Goal: Task Accomplishment & Management: Understand process/instructions

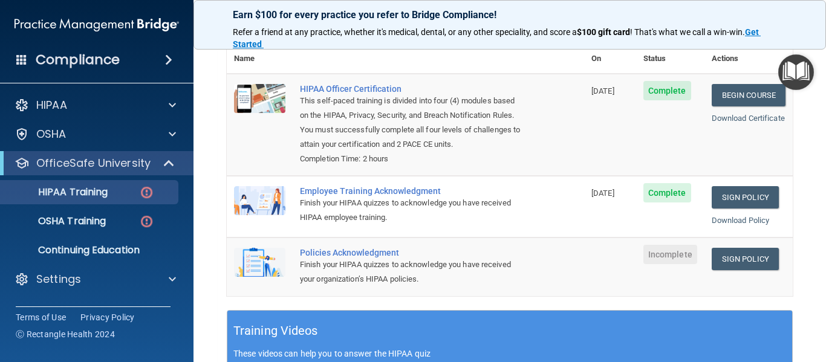
scroll to position [170, 0]
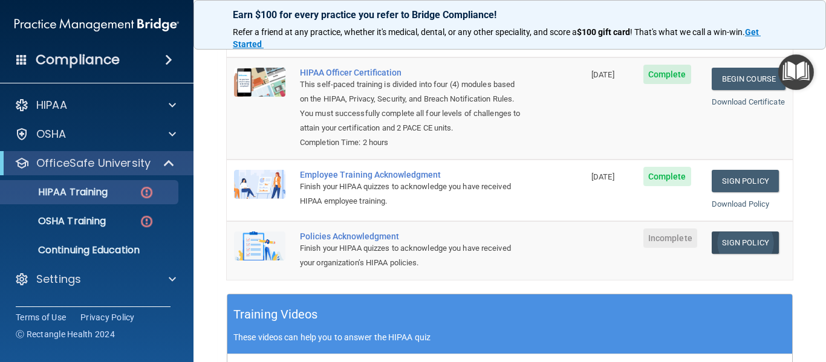
click at [735, 232] on link "Sign Policy" at bounding box center [745, 243] width 67 height 22
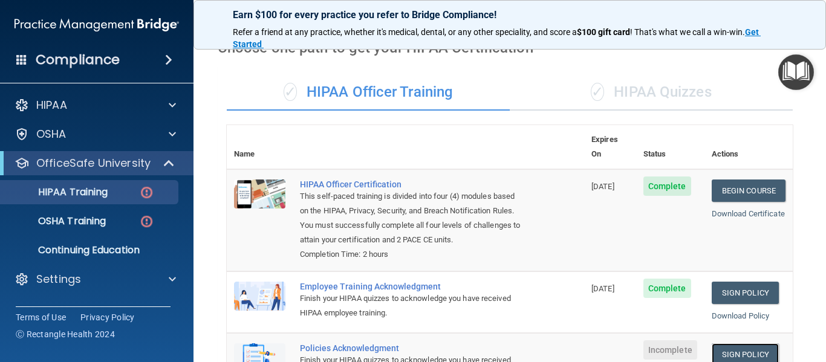
scroll to position [57, 0]
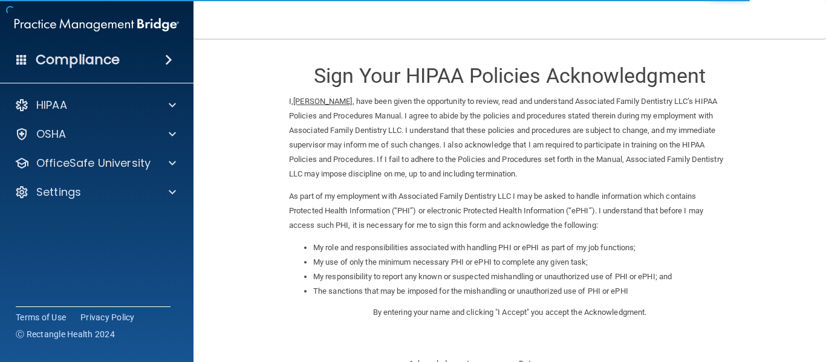
scroll to position [192, 0]
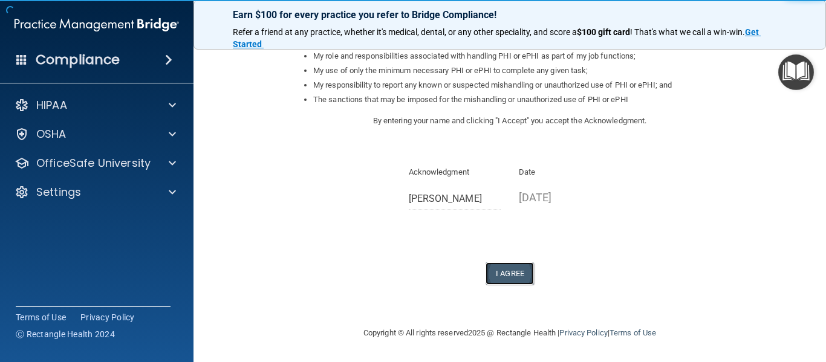
click at [525, 266] on button "I Agree" at bounding box center [509, 273] width 48 height 22
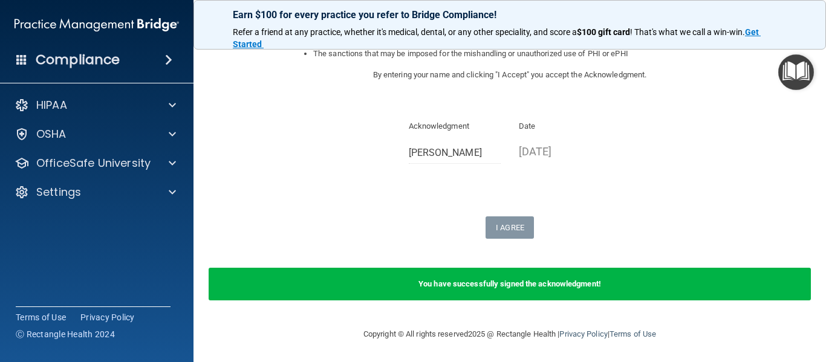
scroll to position [0, 0]
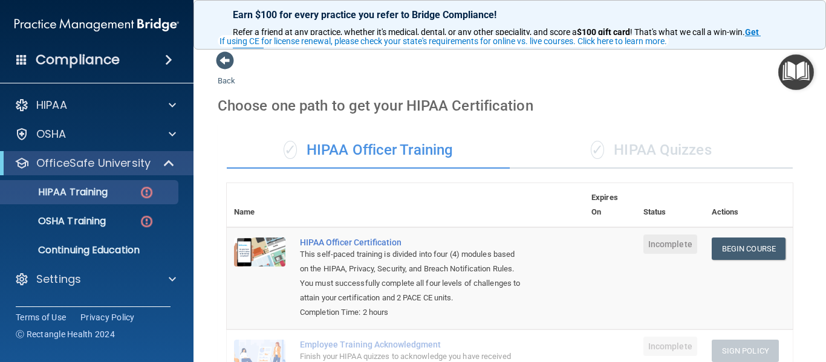
scroll to position [82, 0]
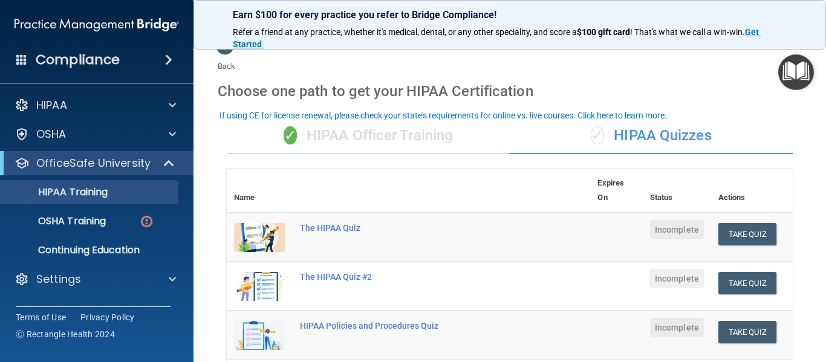
scroll to position [8, 0]
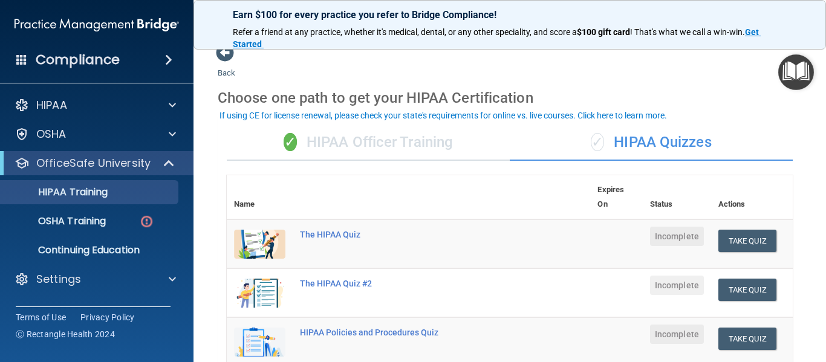
click at [356, 137] on div "✓ HIPAA Officer Training" at bounding box center [368, 143] width 283 height 36
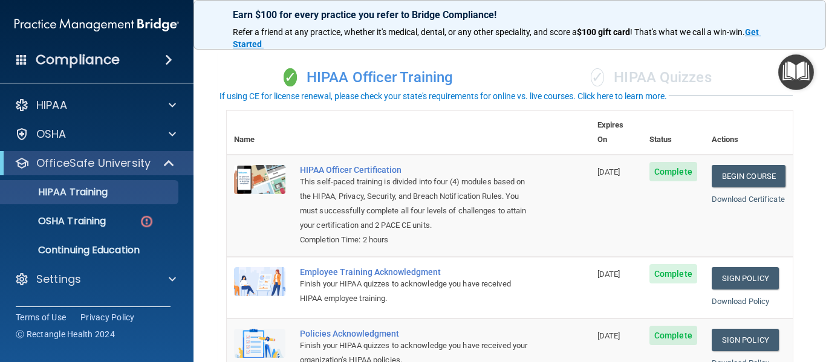
scroll to position [0, 0]
